Goal: Obtain resource: Download file/media

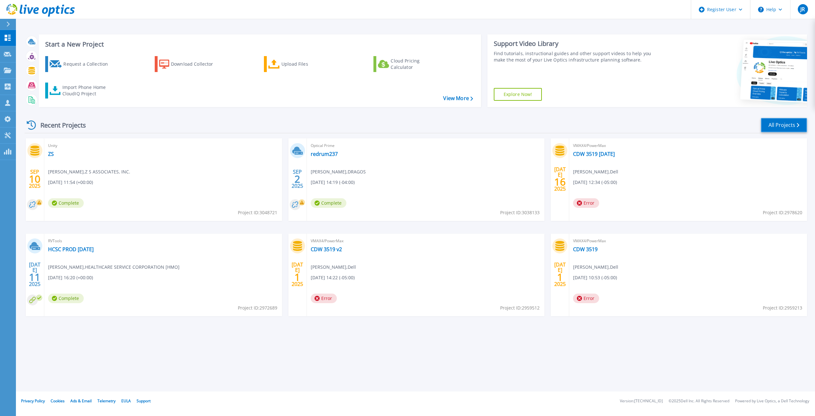
click at [781, 124] on link "All Projects" at bounding box center [784, 125] width 46 height 14
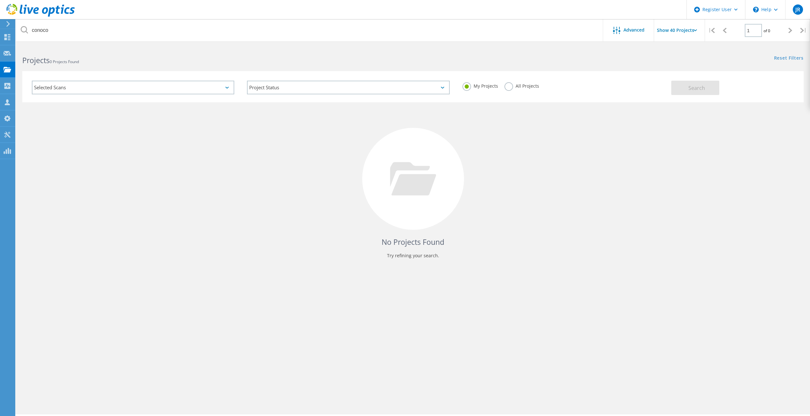
click at [509, 85] on label "All Projects" at bounding box center [522, 85] width 35 height 6
click at [0, 0] on input "All Projects" at bounding box center [0, 0] width 0 height 0
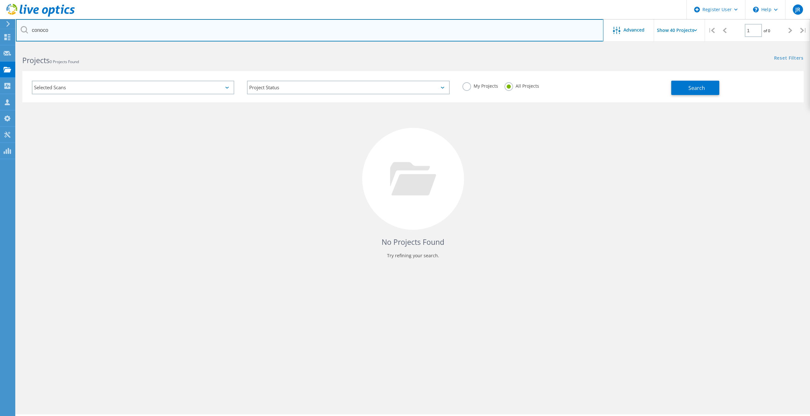
click at [105, 33] on input "conoco" at bounding box center [310, 30] width 588 height 22
type input "c"
type input "eqr"
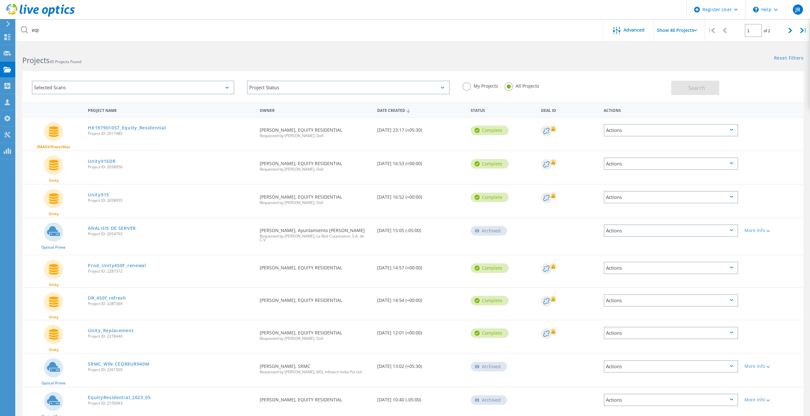
click at [674, 128] on div "Actions" at bounding box center [671, 130] width 134 height 12
click at [653, 121] on div "Download PPT" at bounding box center [671, 120] width 133 height 10
